Goal: Information Seeking & Learning: Learn about a topic

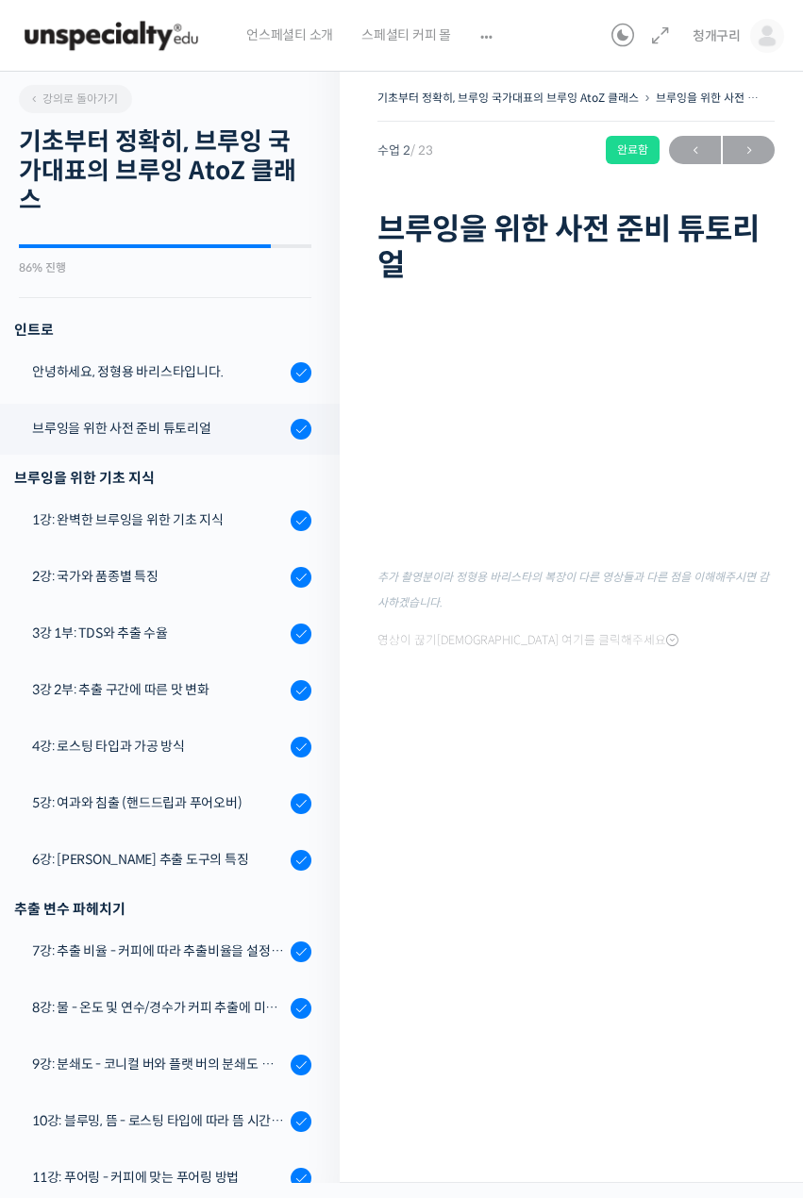
scroll to position [333, 0]
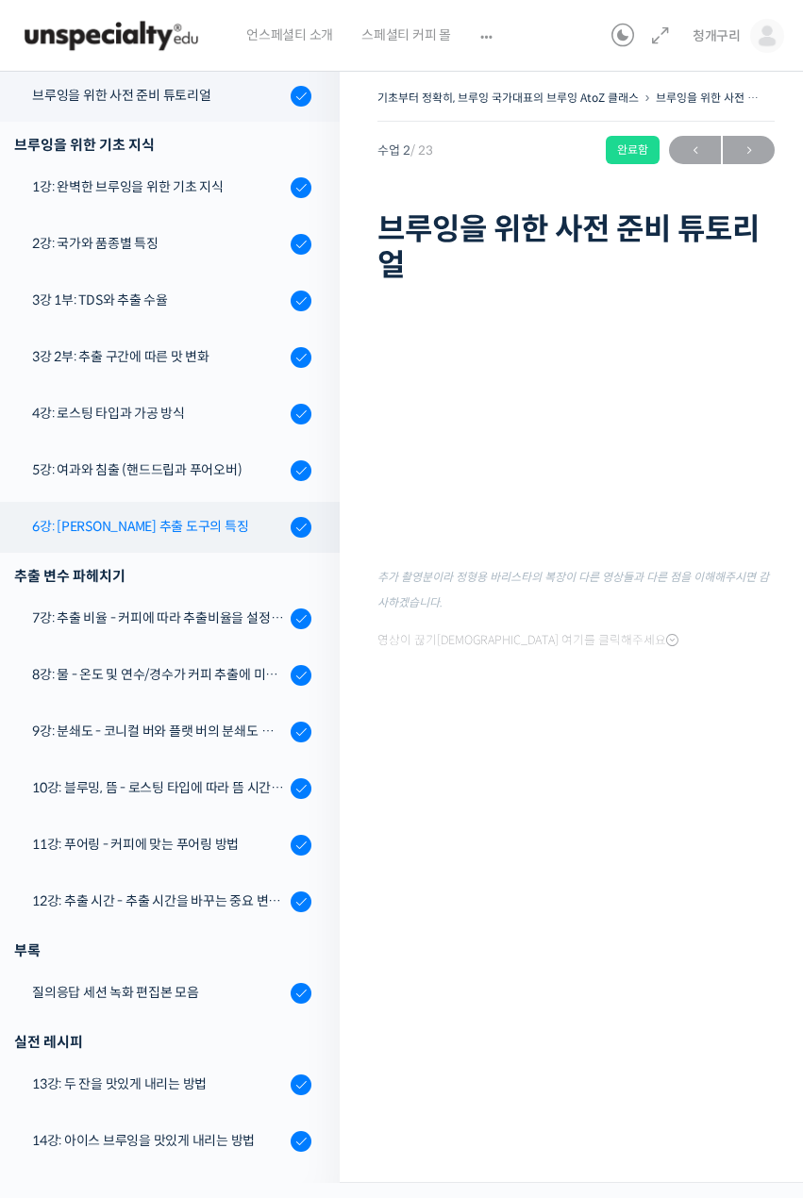
click at [175, 517] on div "6강: [PERSON_NAME] 추출 도구의 특징" at bounding box center [158, 526] width 253 height 21
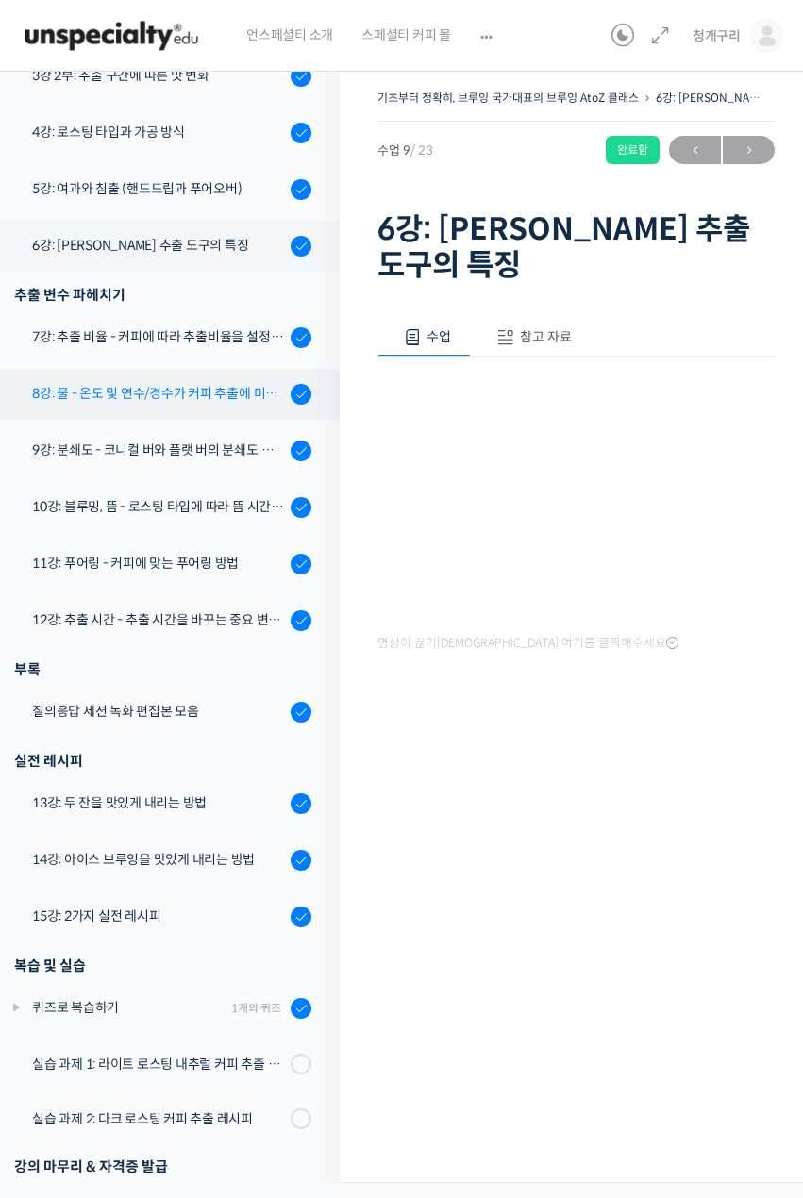
scroll to position [586, 0]
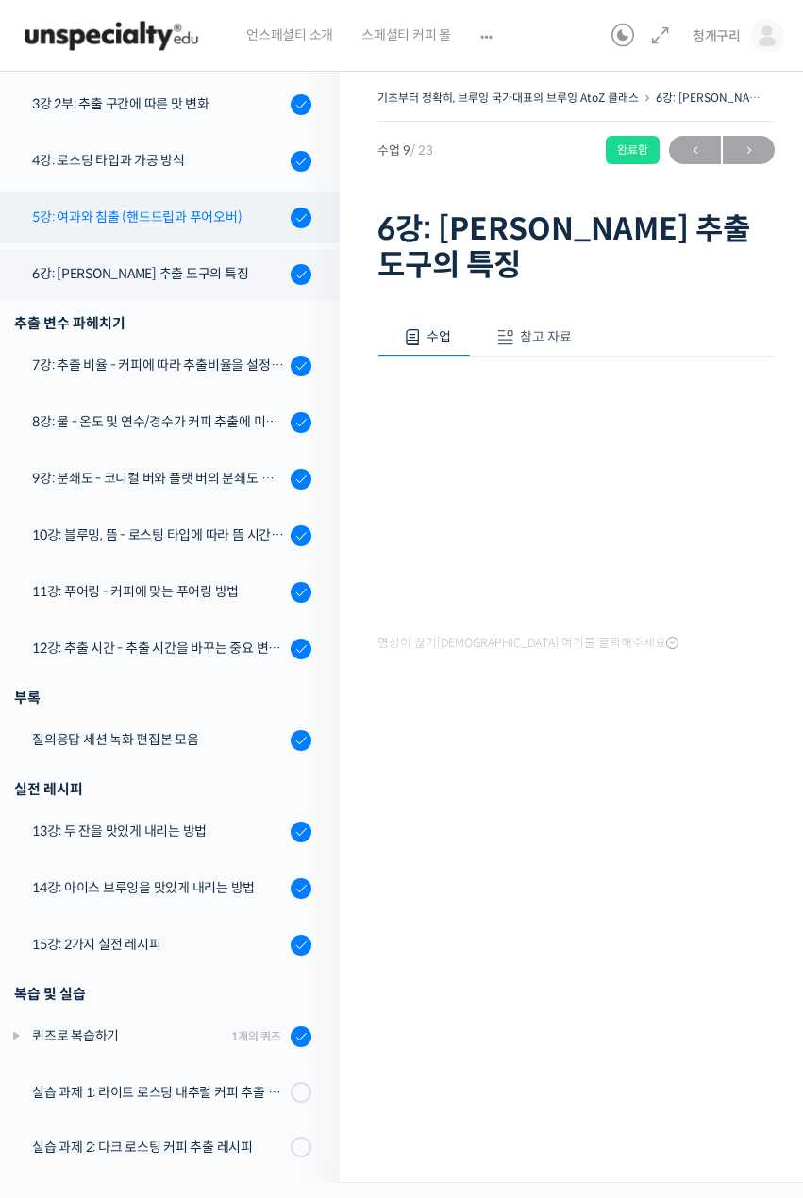
click at [157, 231] on link "5강: 여과와 침출 (핸드드립과 푸어오버)" at bounding box center [165, 217] width 349 height 51
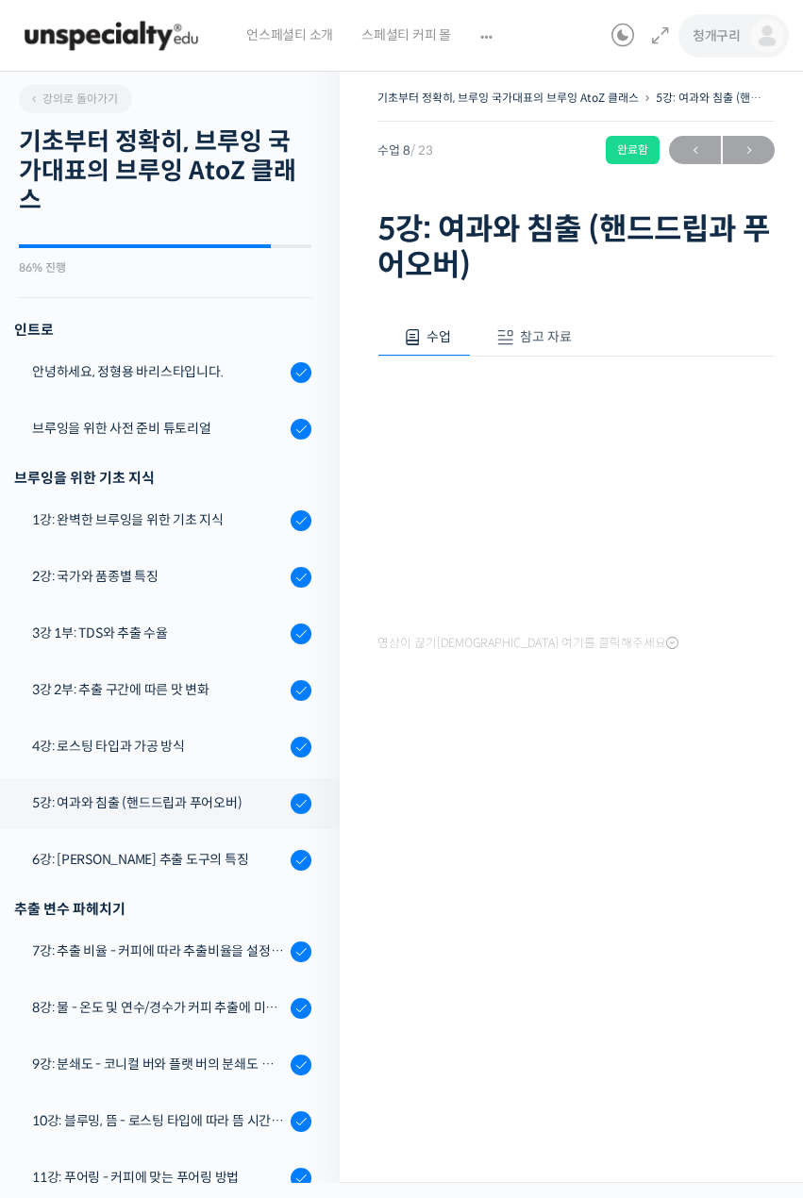
click at [759, 31] on img at bounding box center [767, 36] width 34 height 34
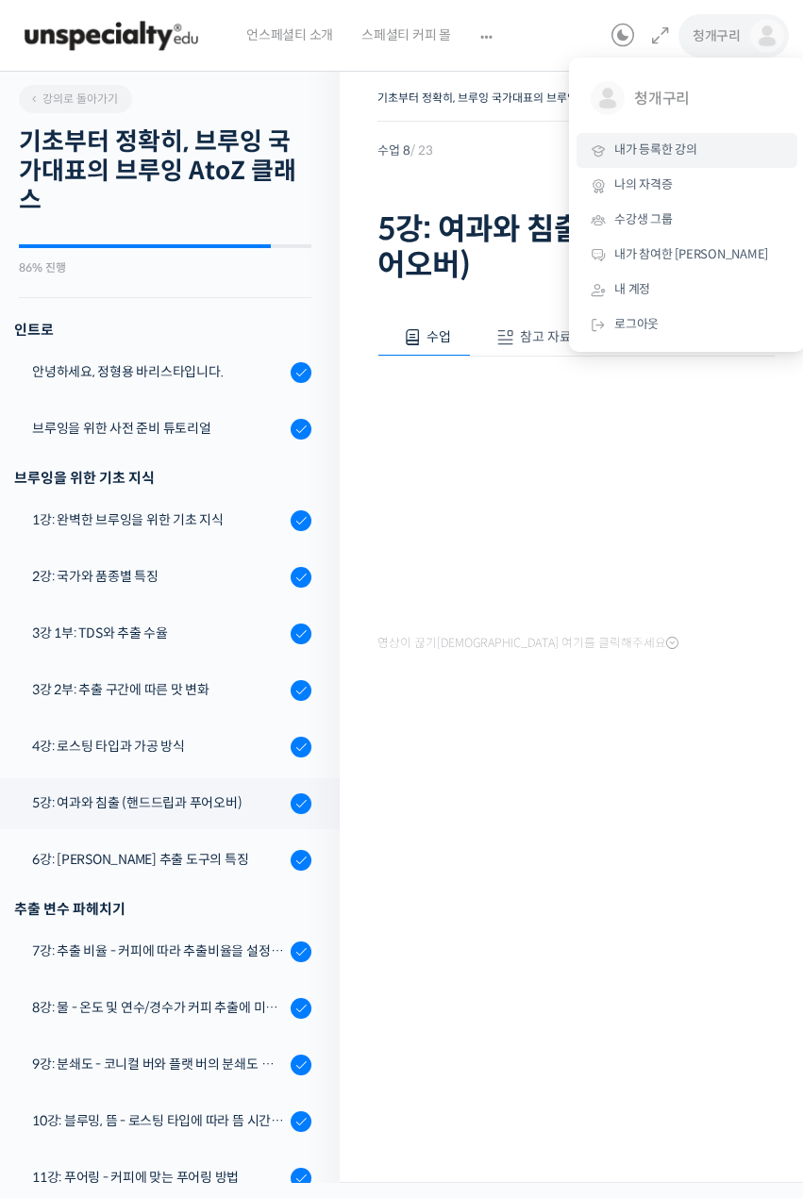
click at [704, 137] on link "내가 등록한 강의" at bounding box center [686, 150] width 221 height 35
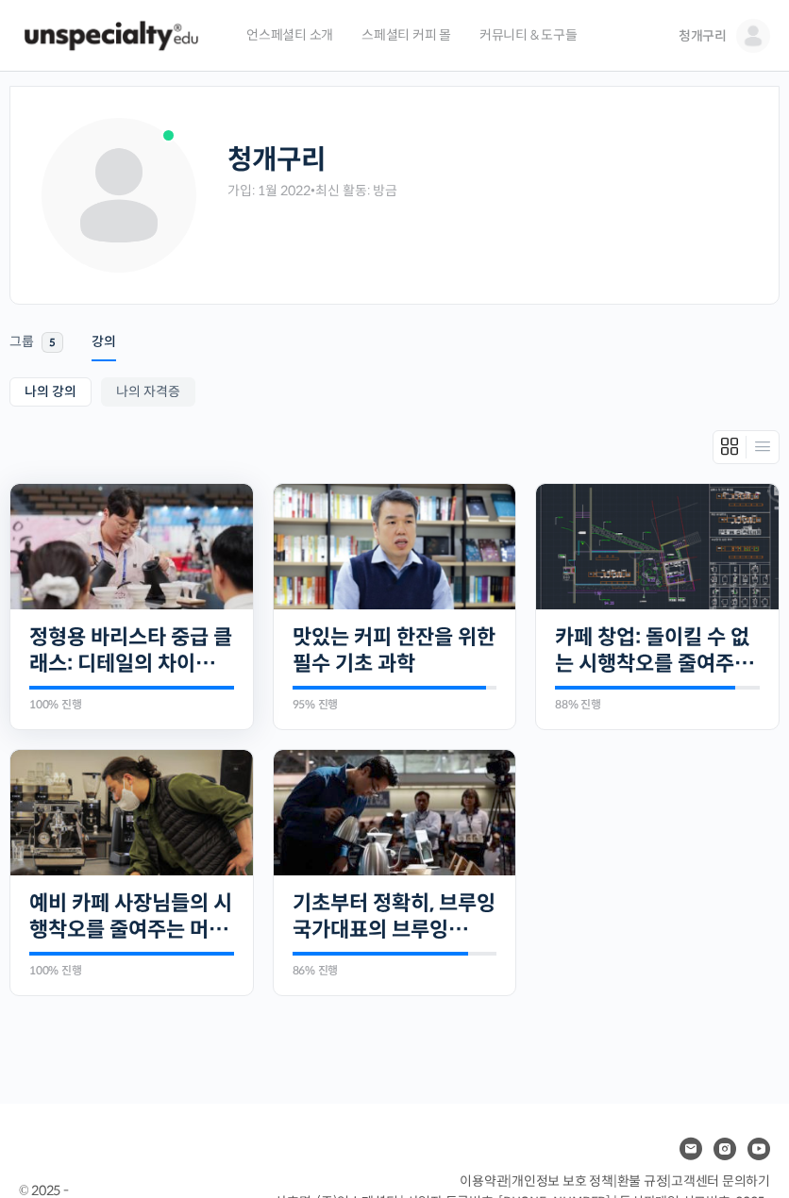
click at [184, 550] on img at bounding box center [131, 546] width 242 height 125
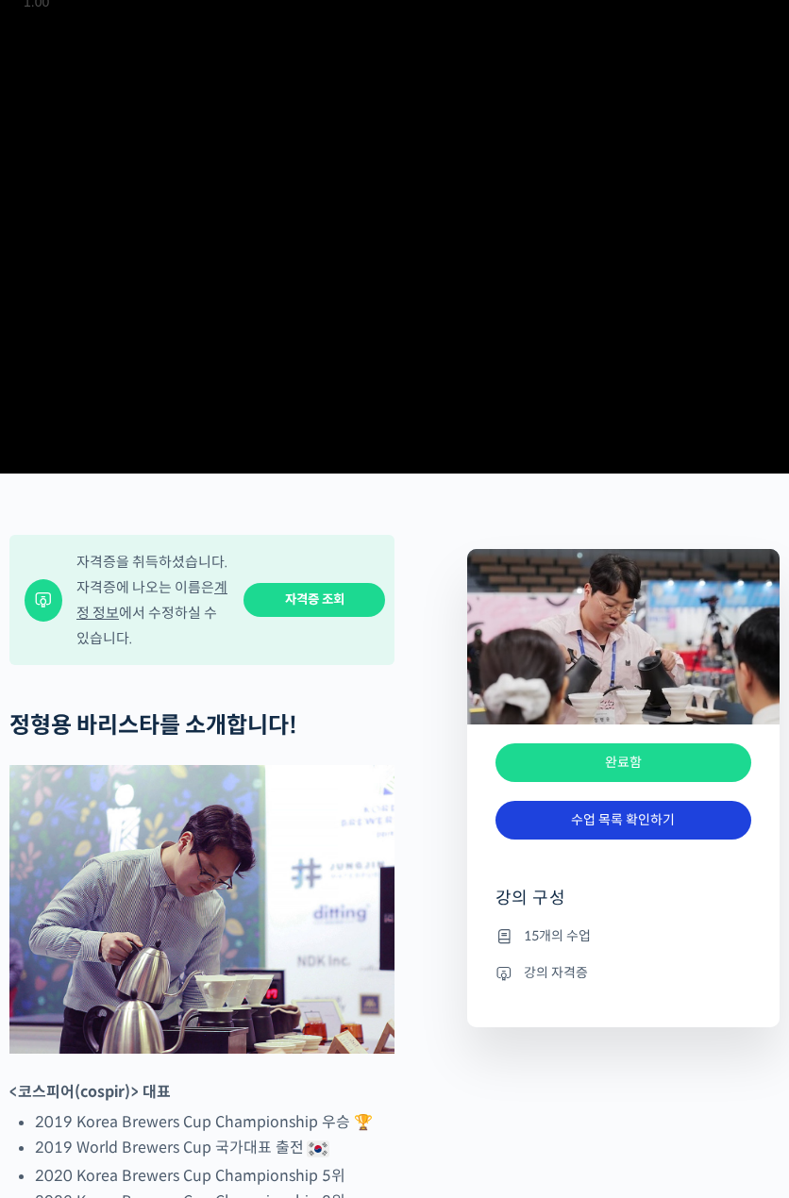
click at [570, 840] on link "수업 목록 확인하기" at bounding box center [623, 820] width 256 height 39
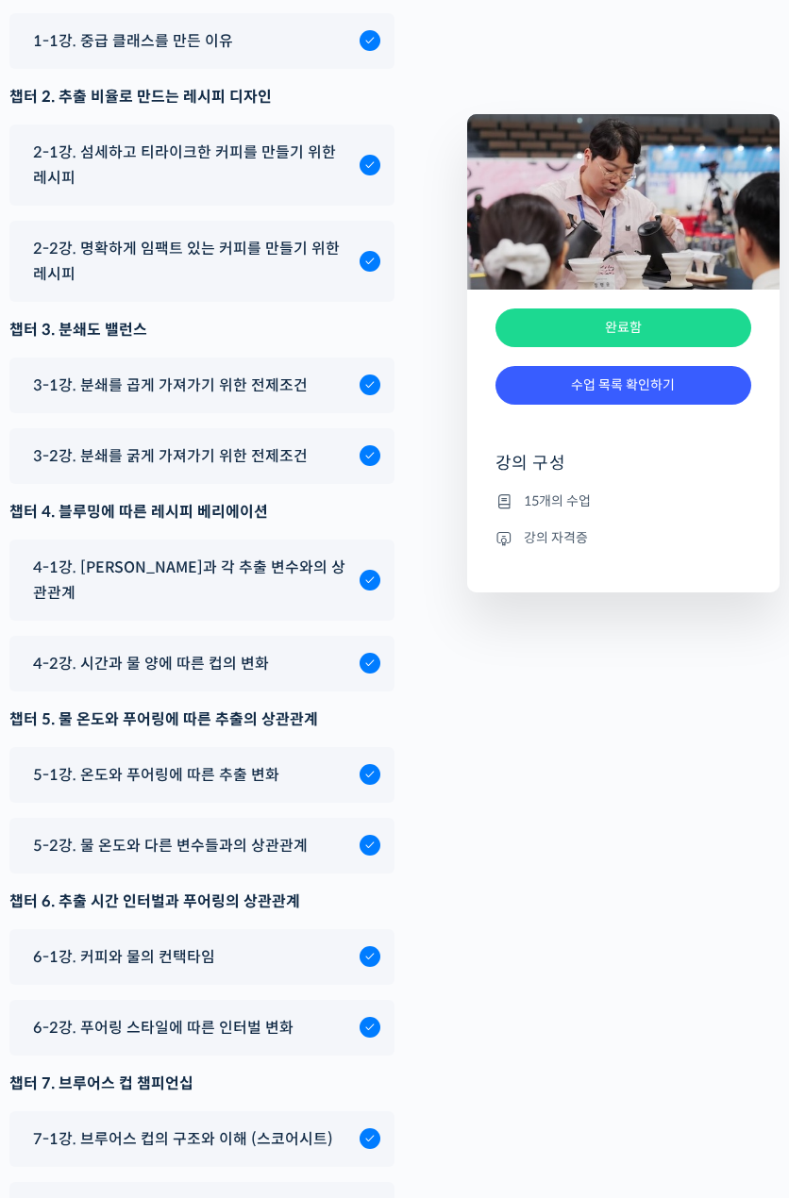
drag, startPoint x: 524, startPoint y: 831, endPoint x: 374, endPoint y: 522, distance: 343.4
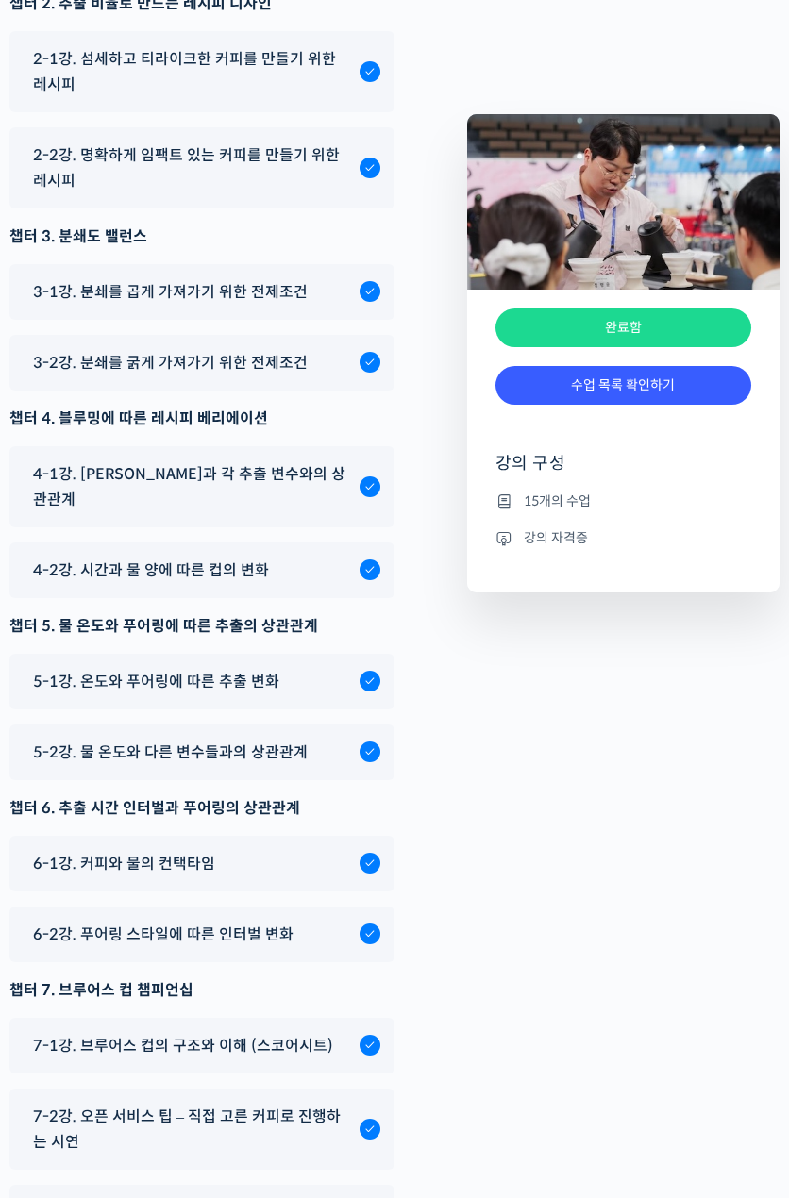
scroll to position [5505, 0]
click at [216, 668] on span "5-1강. 온도와 푸어링에 따른 추출 변화" at bounding box center [156, 680] width 246 height 25
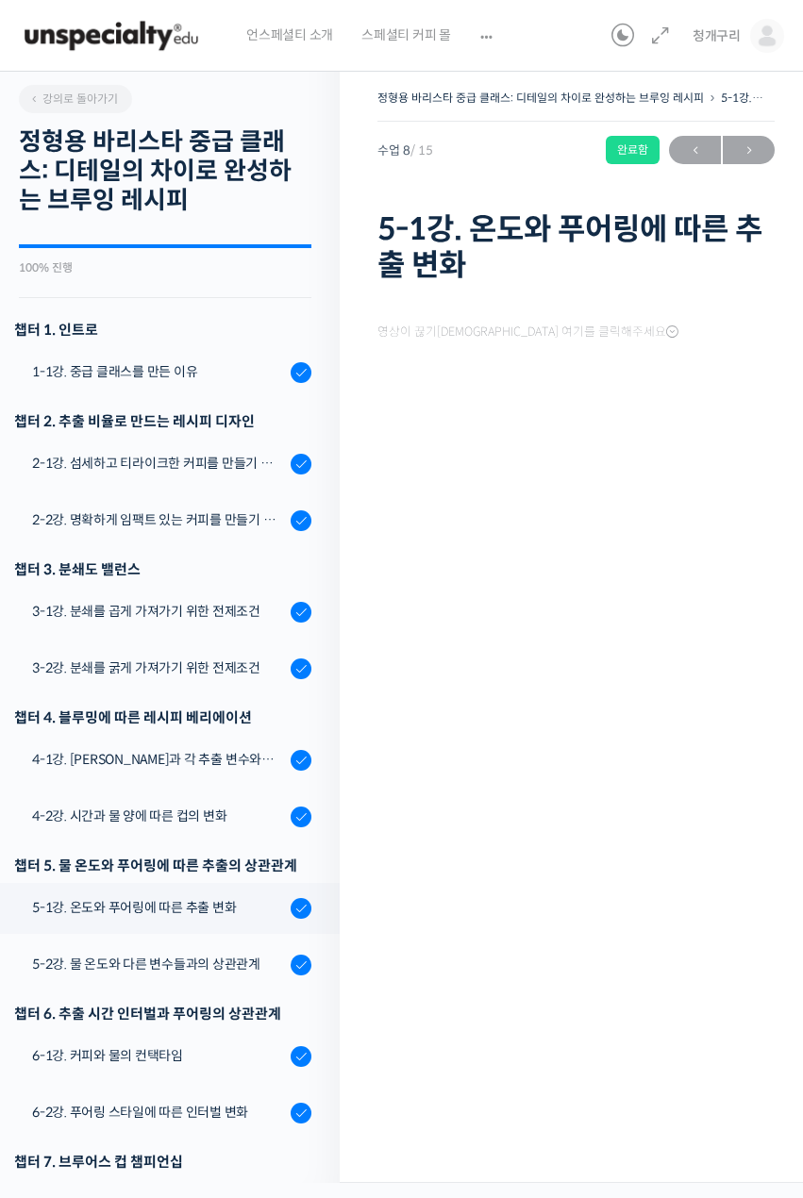
scroll to position [267, 0]
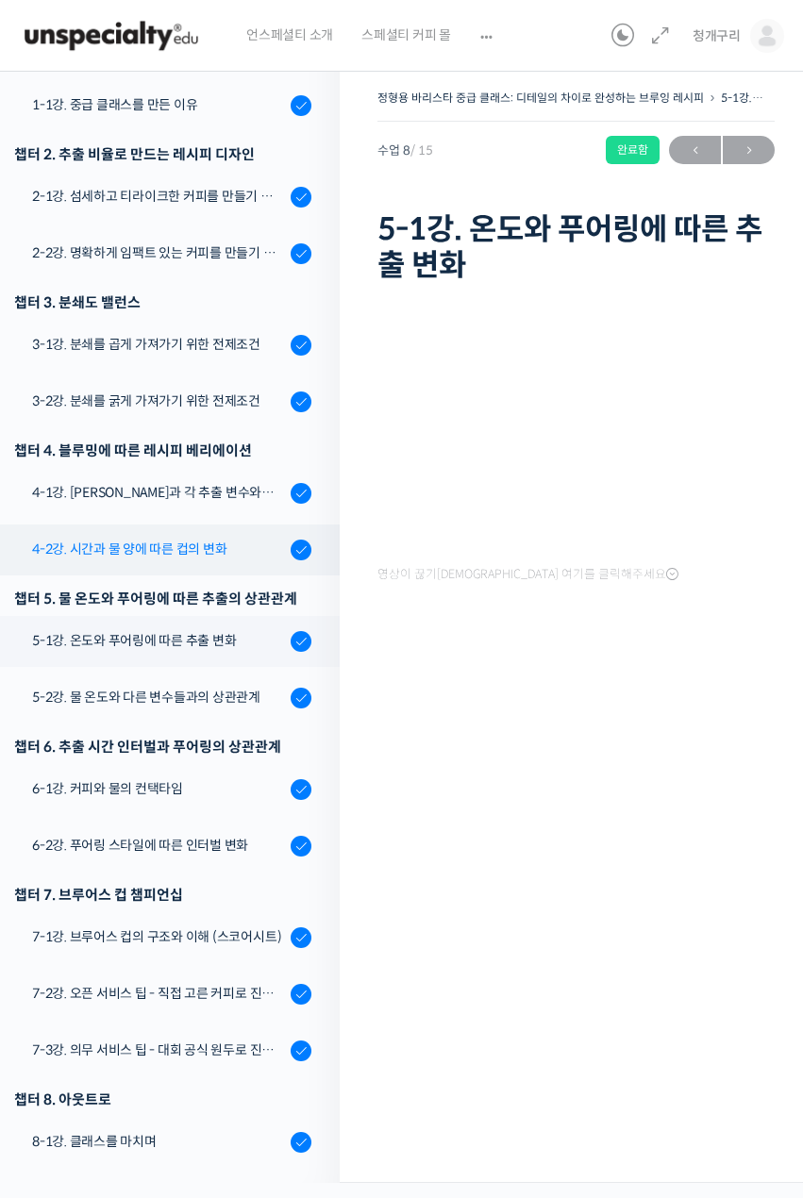
click at [122, 562] on link "4-2강. 시간과 물 양에 따른 컵의 변화" at bounding box center [165, 549] width 349 height 51
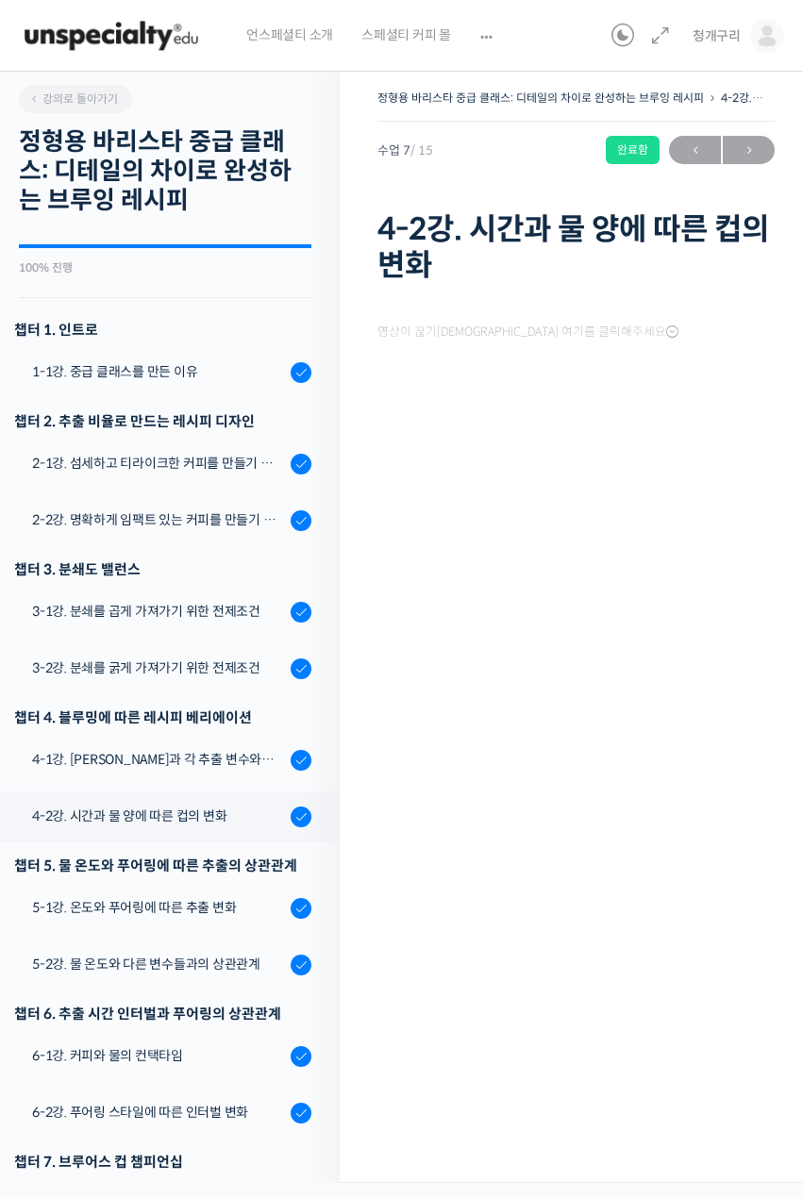
scroll to position [267, 0]
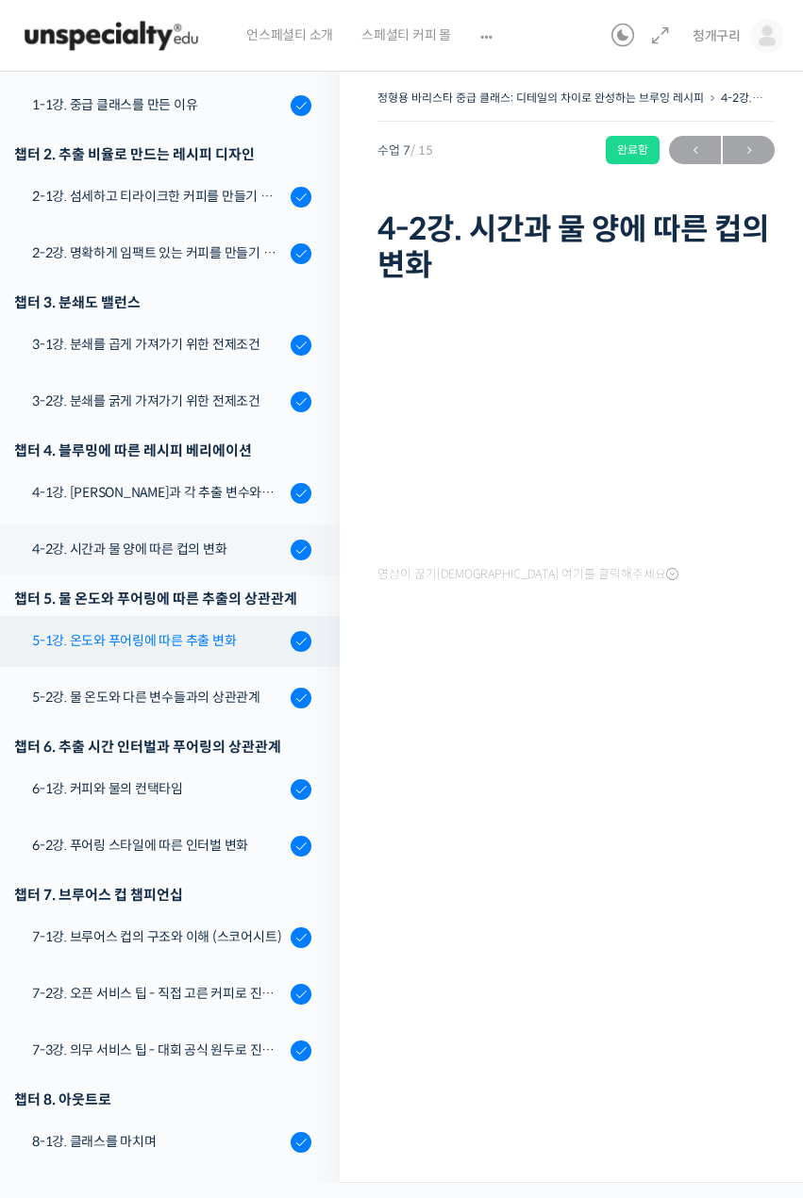
click at [99, 642] on div "5-1강. 온도와 푸어링에 따른 추출 변화" at bounding box center [158, 640] width 253 height 21
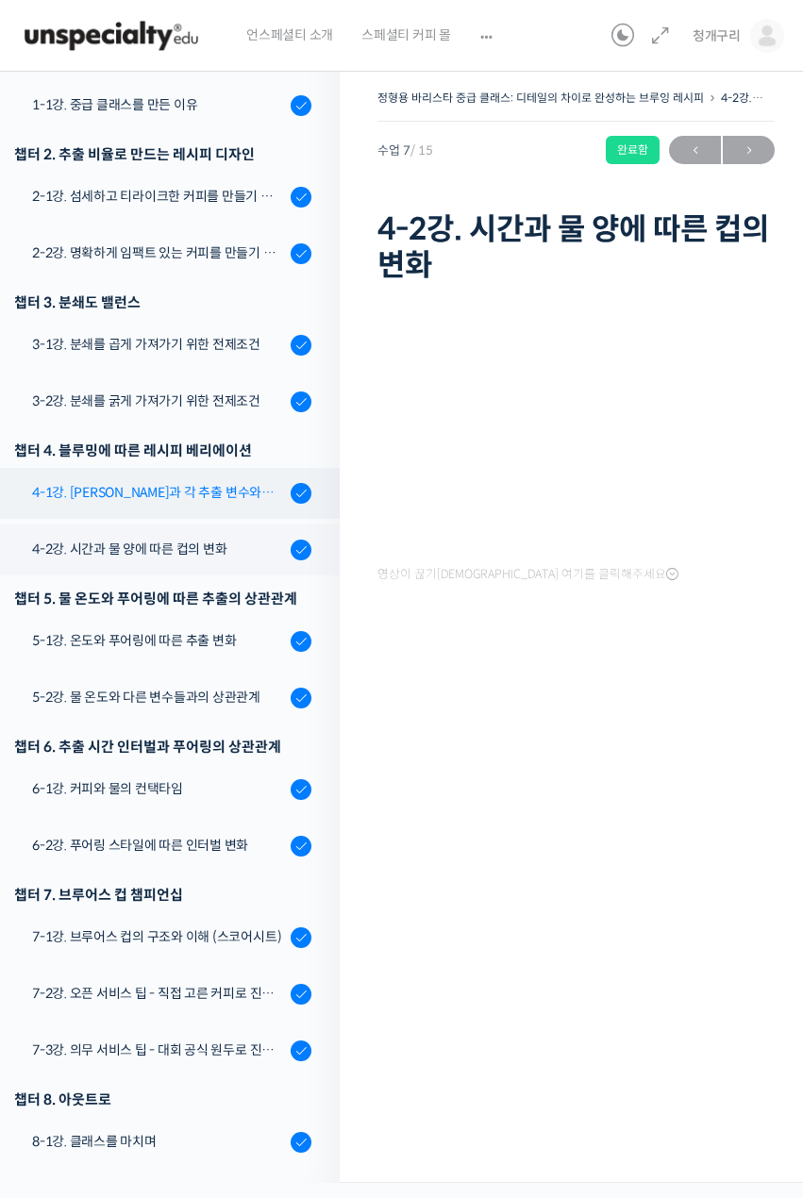
click at [190, 490] on div "4-1강. [PERSON_NAME]과 각 추출 변수와의 상관관계" at bounding box center [158, 492] width 253 height 21
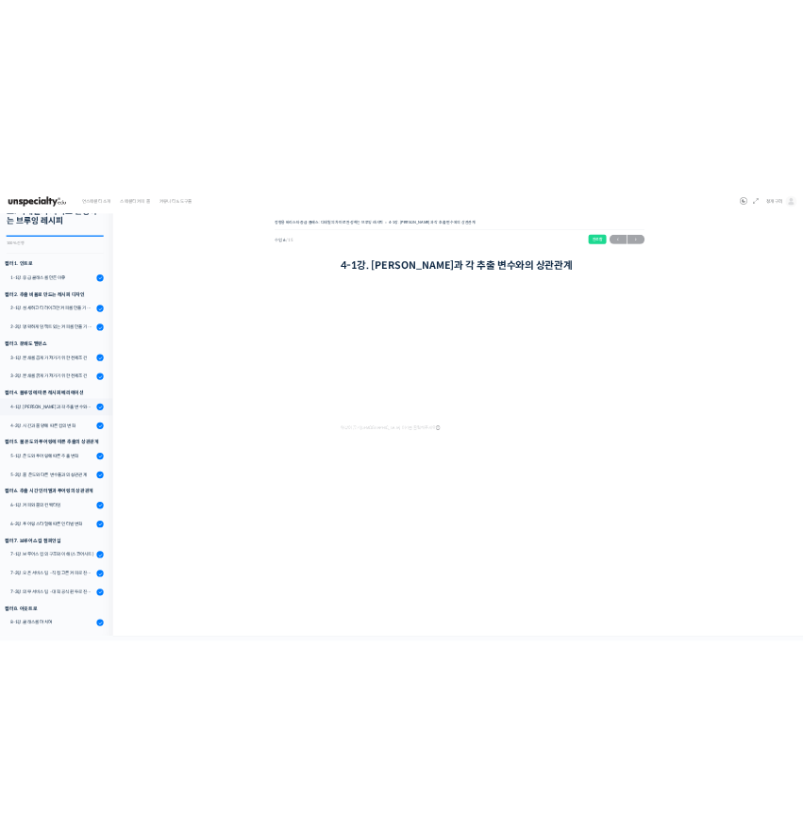
scroll to position [107, 0]
